Goal: Task Accomplishment & Management: Use online tool/utility

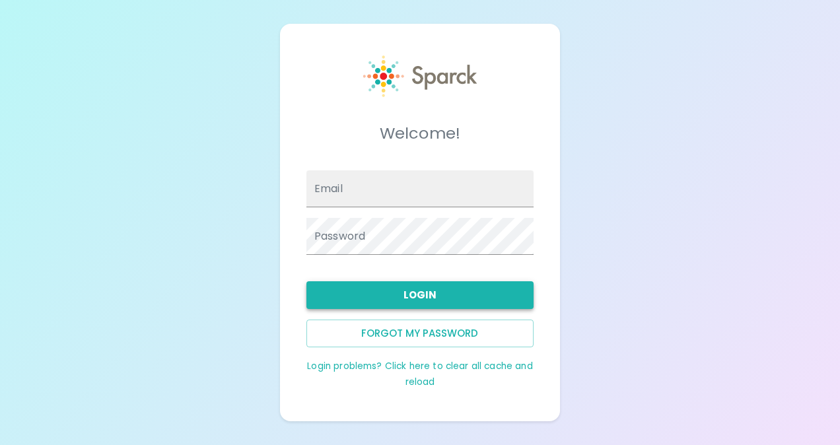
type input "[EMAIL_ADDRESS][DOMAIN_NAME]"
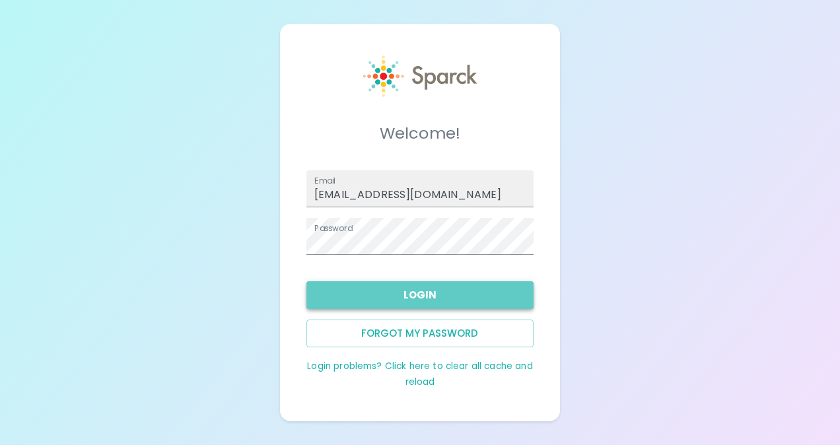
click at [404, 288] on button "Login" at bounding box center [419, 295] width 227 height 28
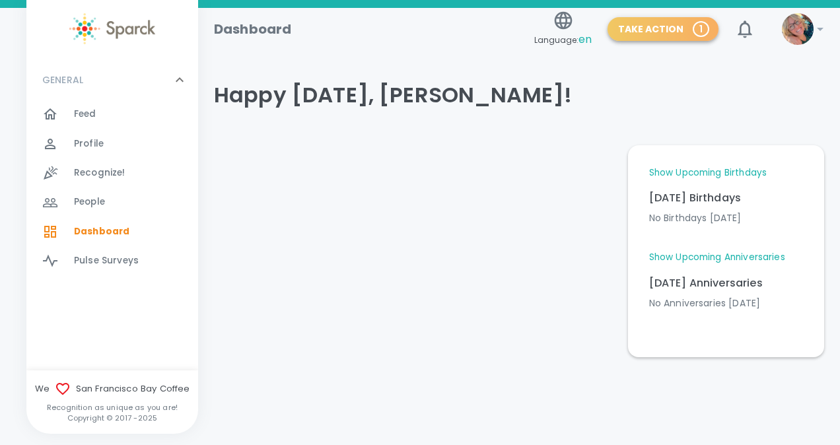
click at [692, 28] on button "Take Action 1" at bounding box center [663, 29] width 111 height 24
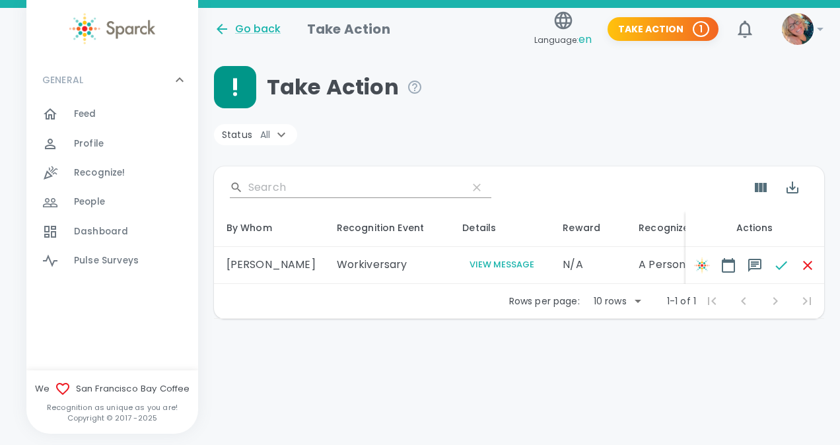
scroll to position [0, 149]
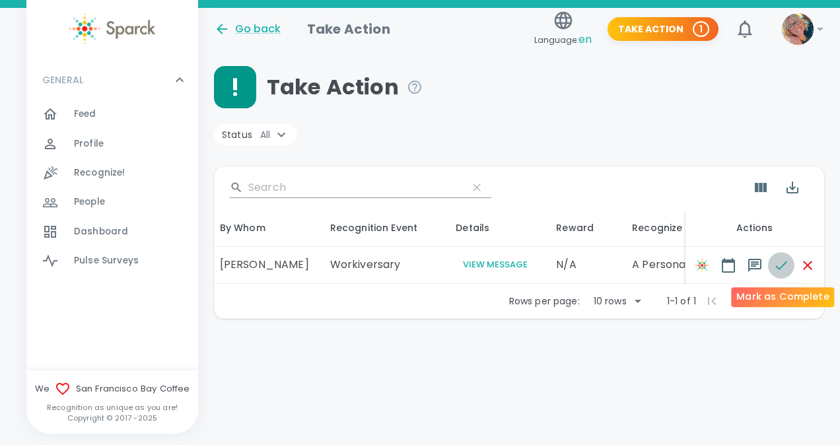
click at [779, 269] on icon "button" at bounding box center [781, 265] width 12 height 9
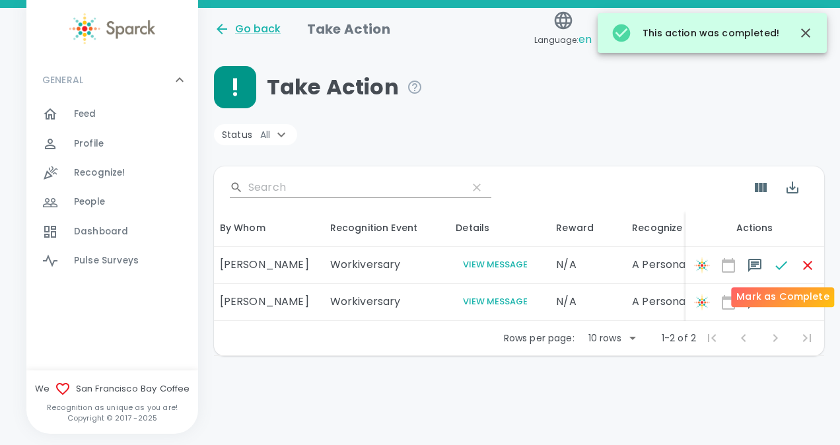
click at [787, 264] on span at bounding box center [781, 265] width 26 height 26
click at [777, 263] on span at bounding box center [781, 265] width 26 height 26
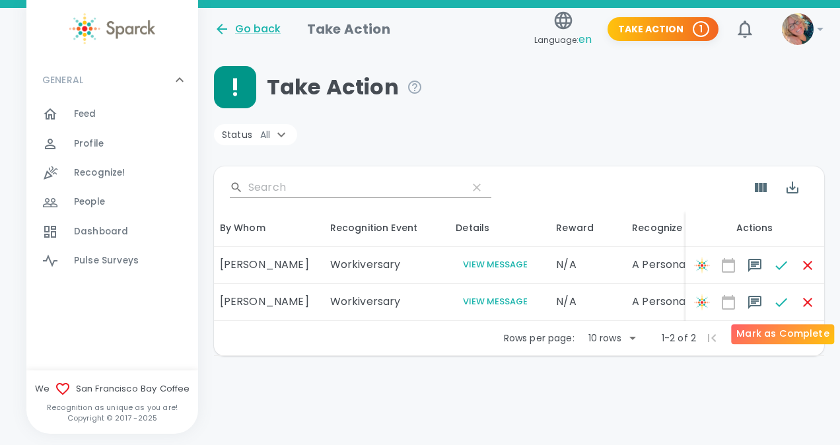
click at [779, 304] on span at bounding box center [781, 302] width 26 height 26
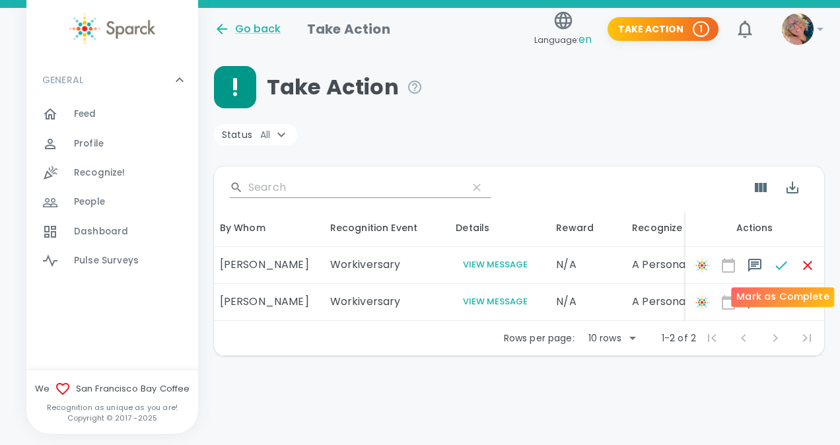
click at [779, 264] on span at bounding box center [781, 265] width 26 height 26
click at [779, 298] on div "Mark as Complete" at bounding box center [782, 297] width 103 height 20
